Goal: Task Accomplishment & Management: Use online tool/utility

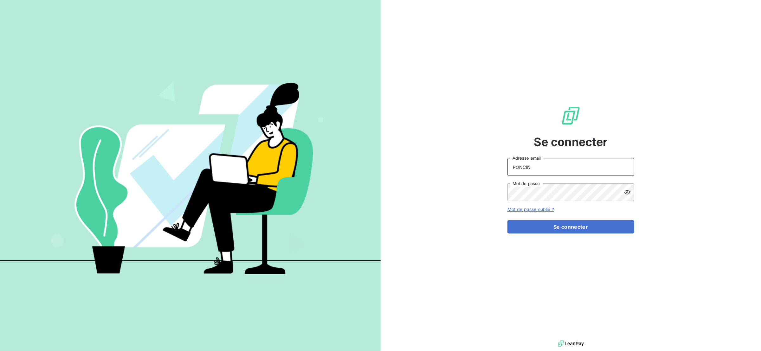
drag, startPoint x: 562, startPoint y: 168, endPoint x: 420, endPoint y: 171, distance: 141.4
click at [420, 173] on div "Se connecter PONCIN Adresse email Mot de passe Mot de passe oublié ? Se connect…" at bounding box center [571, 169] width 381 height 339
type input "[EMAIL_ADDRESS][DOMAIN_NAME]"
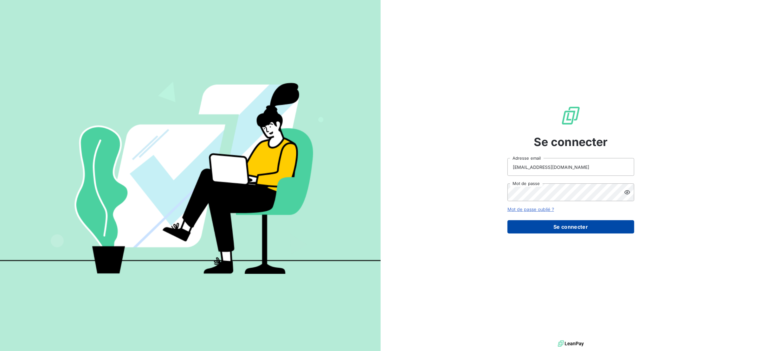
click at [568, 231] on button "Se connecter" at bounding box center [570, 226] width 127 height 13
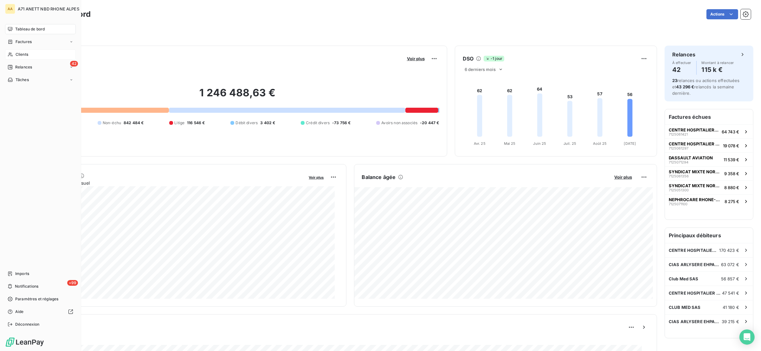
click at [13, 55] on div "Clients" at bounding box center [40, 54] width 71 height 10
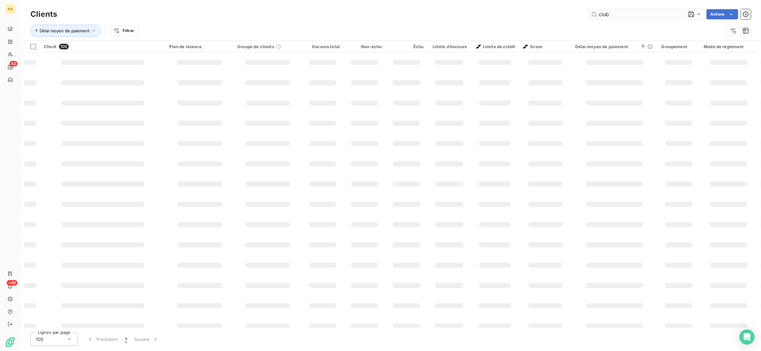
click at [625, 11] on input "club" at bounding box center [636, 14] width 95 height 10
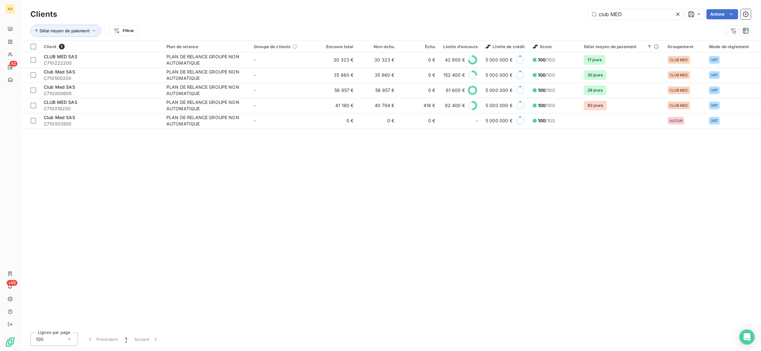
type input "club MED"
